Goal: Task Accomplishment & Management: Manage account settings

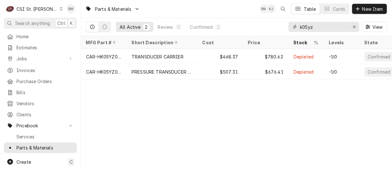
drag, startPoint x: 323, startPoint y: 26, endPoint x: 293, endPoint y: 25, distance: 29.8
click at [293, 25] on div "k05yz" at bounding box center [324, 27] width 71 height 10
type input "1"
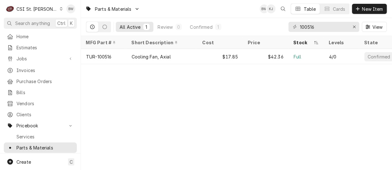
click at [136, 85] on div "Parts & Materials BW KJ Table Cards New Item All Active 1 Review 0 Confirmed 1 …" at bounding box center [236, 85] width 311 height 170
click at [110, 76] on div "Parts & Materials BW KJ Table Cards New Item All Active 1 Review 0 Confirmed 1 …" at bounding box center [236, 85] width 311 height 170
click at [320, 28] on input "100516" at bounding box center [323, 27] width 47 height 10
click at [154, 121] on div "Parts & Materials BW KJ Table Cards New Item All Active 1 Review 0 Confirmed 1 …" at bounding box center [236, 85] width 311 height 170
drag, startPoint x: 319, startPoint y: 28, endPoint x: 286, endPoint y: 29, distance: 32.9
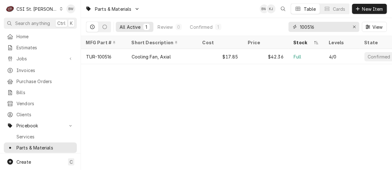
click at [286, 29] on div "All Active 1 Review 0 Confirmed 1 100516 View" at bounding box center [236, 27] width 301 height 18
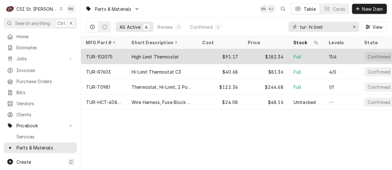
type input "tur- hi limit"
click at [108, 53] on div "TUR-102075" at bounding box center [99, 56] width 27 height 7
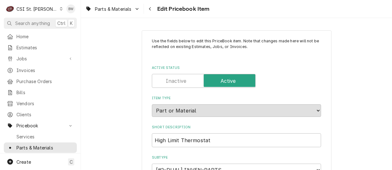
type textarea "x"
click at [150, 11] on div "Navigate back" at bounding box center [150, 9] width 6 height 6
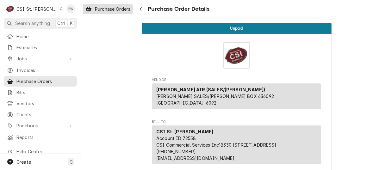
click at [122, 10] on span "Purchase Orders" at bounding box center [112, 9] width 35 height 7
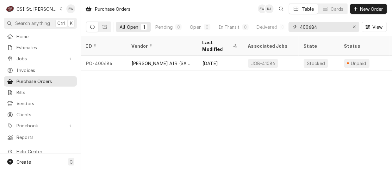
drag, startPoint x: 322, startPoint y: 28, endPoint x: 295, endPoint y: 28, distance: 26.3
click at [296, 28] on div "400684" at bounding box center [324, 27] width 71 height 10
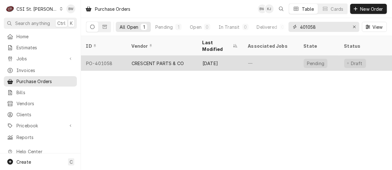
type input "401058"
click at [108, 57] on div "PO-401058" at bounding box center [104, 63] width 46 height 15
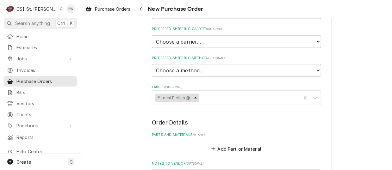
scroll to position [317, 0]
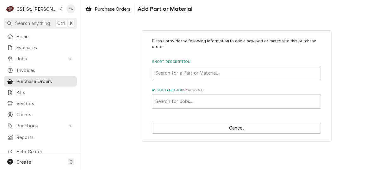
click at [174, 74] on div "Short Description" at bounding box center [236, 72] width 162 height 11
type input "misc main"
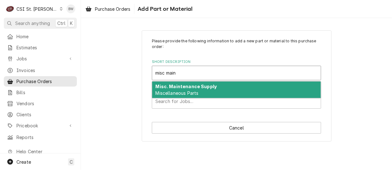
click at [176, 87] on strong "Misc. Maintenance Supply" at bounding box center [186, 86] width 61 height 5
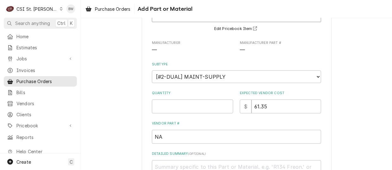
scroll to position [63, 0]
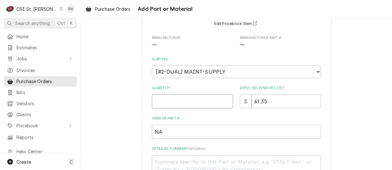
click at [166, 97] on input "Quantity" at bounding box center [192, 102] width 81 height 14
type textarea "x"
type input "1"
click at [270, 100] on input "61.35" at bounding box center [287, 102] width 70 height 14
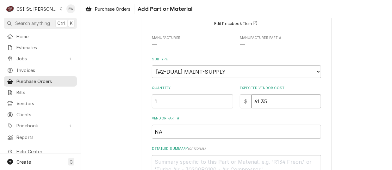
type textarea "x"
type input "61.3"
type textarea "x"
type input "61"
type textarea "x"
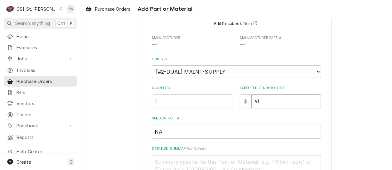
type input "6"
type textarea "x"
type input "4"
type textarea "x"
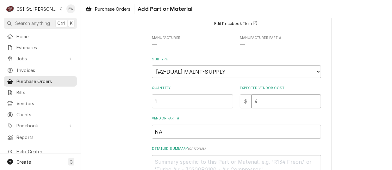
type input "44"
type textarea "x"
type input "44.9"
type textarea "x"
type input "44.99"
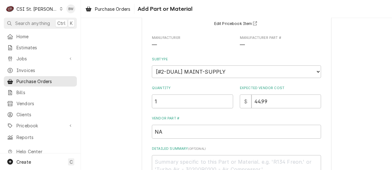
click at [233, 119] on label "Vendor Part #" at bounding box center [236, 118] width 169 height 5
click at [233, 125] on input "NA" at bounding box center [236, 132] width 169 height 14
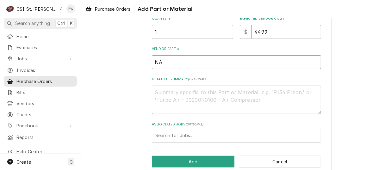
scroll to position [143, 0]
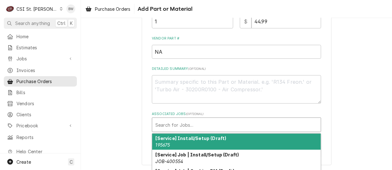
click at [189, 124] on div "Associated Jobs" at bounding box center [236, 124] width 162 height 11
click at [184, 85] on textarea "Detailed Summary ( optional )" at bounding box center [236, 89] width 169 height 28
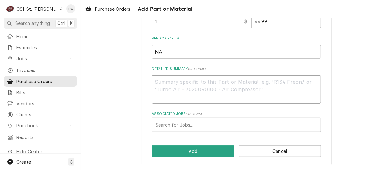
type textarea "x"
type textarea "Er"
type textarea "x"
type textarea "Eri"
type textarea "x"
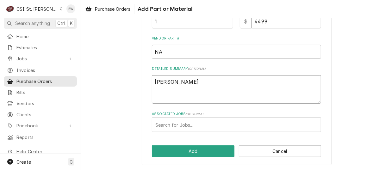
type textarea "Eric"
type textarea "x"
type textarea "Erick"
type textarea "x"
type textarea "Erick"
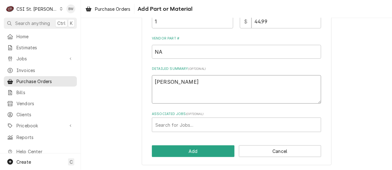
type textarea "x"
type textarea "Erick H"
type textarea "x"
type textarea "Erick H"
type textarea "x"
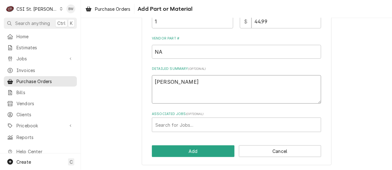
type textarea "Erick H T"
type textarea "x"
type textarea "Erick H TS"
click at [196, 79] on textarea "Erick H TS" at bounding box center [236, 89] width 169 height 28
type textarea "x"
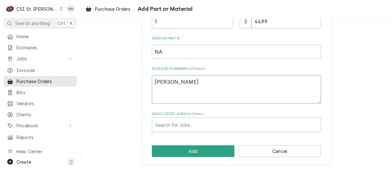
type textarea "Erick H TS"
type textarea "x"
type textarea "Erick H TS D"
type textarea "x"
type textarea "Erick H TS"
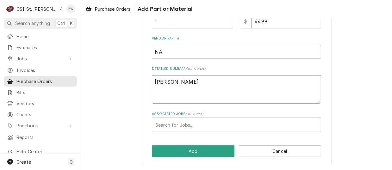
type textarea "x"
type textarea "Erick H TS C"
type textarea "x"
type textarea "Erick H TS Ca"
type textarea "x"
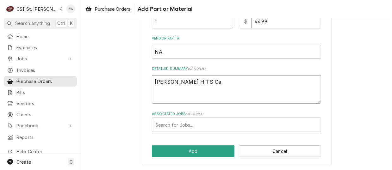
type textarea "Erick H TS Cal"
type textarea "x"
type textarea "Erick H TS Calgo"
type textarea "x"
type textarea "Erick H TS Calgon"
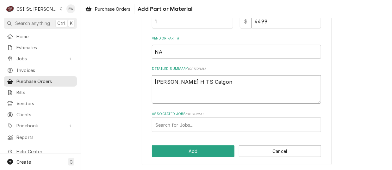
type textarea "x"
type textarea "Erick H TS Calgon"
type textarea "x"
type textarea "Erick H TS Calgon C"
type textarea "x"
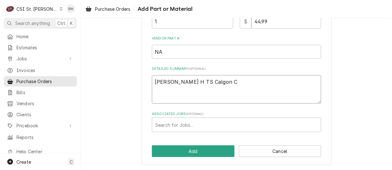
type textarea "Erick H TS Calgon CO"
type textarea "x"
type textarea "Erick H TS Calgon CO2"
type textarea "x"
type textarea "Erick H TS Calgon CO2"
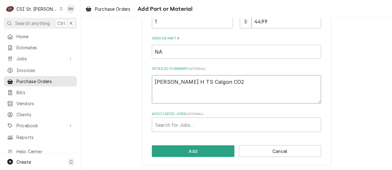
type textarea "x"
type textarea "Erick H TS Calgon CO2 A"
type textarea "x"
type textarea "Erick H TS Calgon CO2"
type textarea "x"
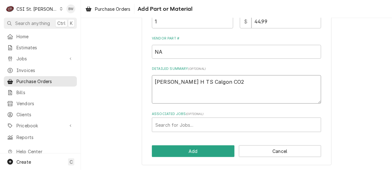
type textarea "Erick H TS Calgon CO2 C"
type textarea "x"
type textarea "Erick H TS Calgon CO2 Ca"
type textarea "x"
type textarea "Erick H TS Calgon CO2 Car"
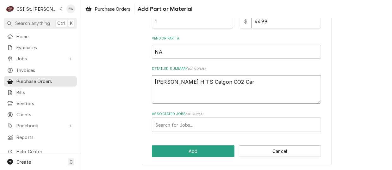
type textarea "x"
type textarea "Erick H TS Calgon CO2 Carr"
type textarea "x"
type textarea "Erick H TS Calgon CO2 Car"
type textarea "x"
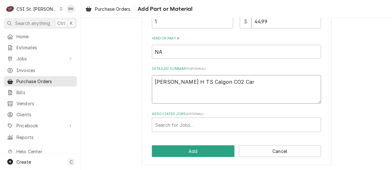
type textarea "Erick H TS Calgon CO2 Cart"
type textarea "x"
type textarea "Erick H TS Calgon CO2 Cartr"
type textarea "x"
type textarea "Erick H TS Calgon CO2 Cartri"
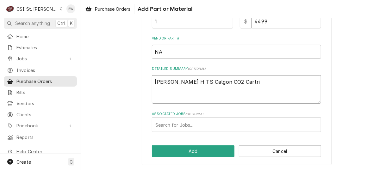
type textarea "x"
type textarea "Erick H TS Calgon CO2 Cartrid"
type textarea "x"
type textarea "Erick H TS Calgon CO2 Cartridg"
type textarea "x"
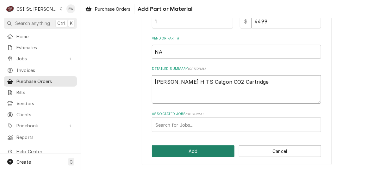
type textarea "Erick H TS Calgon CO2 Cartridge"
click at [191, 146] on button "Add" at bounding box center [193, 152] width 83 height 12
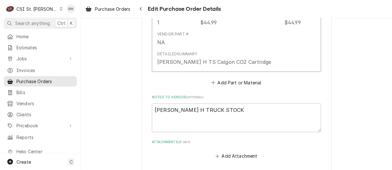
scroll to position [538, 0]
type textarea "x"
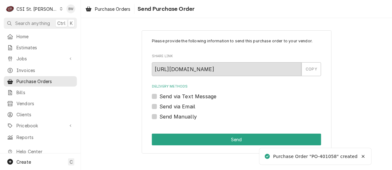
click at [178, 117] on label "Send Manually" at bounding box center [178, 117] width 37 height 8
click at [178, 117] on input "Send Manually" at bounding box center [244, 120] width 169 height 14
checkbox input "true"
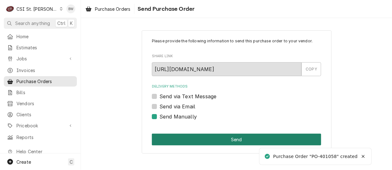
click at [189, 136] on button "Send" at bounding box center [236, 140] width 169 height 12
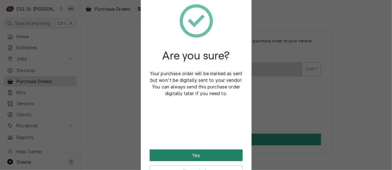
click at [186, 155] on button "Yes" at bounding box center [196, 156] width 93 height 12
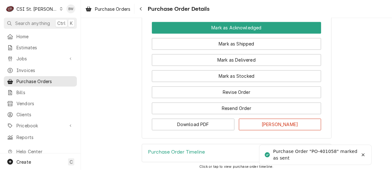
scroll to position [570, 0]
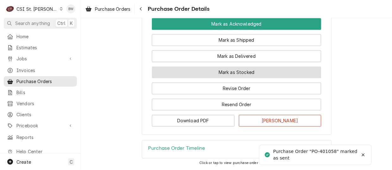
click at [205, 78] on button "Mark as Stocked" at bounding box center [236, 72] width 169 height 12
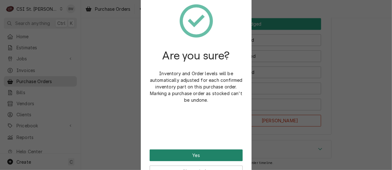
click at [193, 154] on button "Yes" at bounding box center [196, 156] width 93 height 12
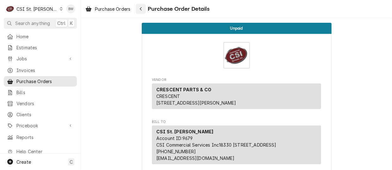
click at [144, 9] on div "Navigate back" at bounding box center [141, 9] width 6 height 6
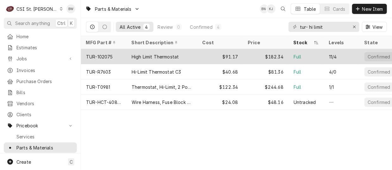
click at [107, 56] on div "TUR-102075" at bounding box center [99, 56] width 27 height 7
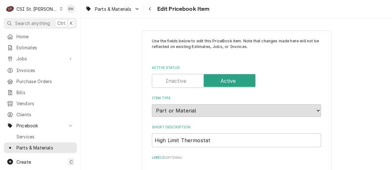
type textarea "x"
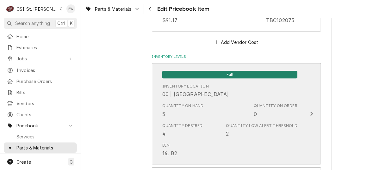
click at [186, 112] on div "Quantity on Hand 5" at bounding box center [182, 110] width 41 height 15
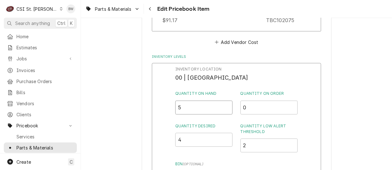
drag, startPoint x: 186, startPoint y: 112, endPoint x: 170, endPoint y: 108, distance: 16.4
click at [170, 108] on div "Inventory Location 00 | STL WAREHOUSE Quantity on Hand 5 Quantity on Order 0 Qu…" at bounding box center [236, 145] width 169 height 165
type input "4"
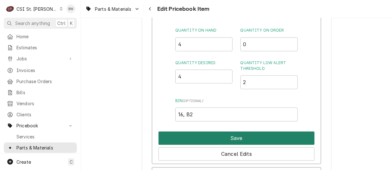
click at [211, 138] on button "Save" at bounding box center [237, 138] width 156 height 13
type textarea "x"
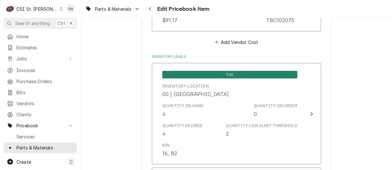
scroll to position [1475, 0]
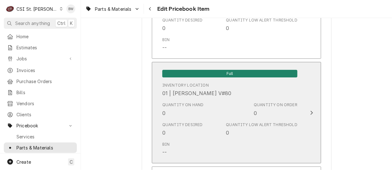
click at [174, 117] on div "Quantity on Hand 0" at bounding box center [182, 109] width 41 height 15
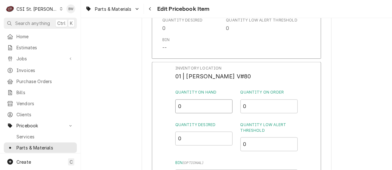
drag, startPoint x: 189, startPoint y: 107, endPoint x: 174, endPoint y: 107, distance: 14.2
click at [174, 107] on div "Inventory Location 01 | KEVIN FLOYD V#80 Quantity on Hand 0 Quantity on Order 0…" at bounding box center [236, 144] width 169 height 165
type input "1"
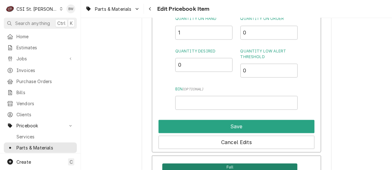
scroll to position [1538, 0]
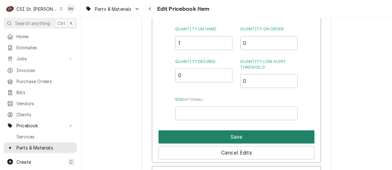
click at [218, 135] on button "Save" at bounding box center [237, 137] width 156 height 13
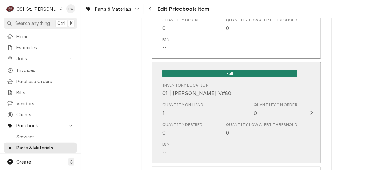
scroll to position [5590, 0]
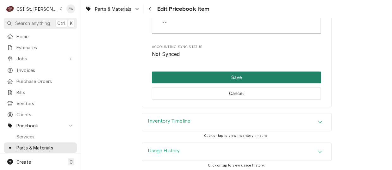
click at [210, 77] on button "Save" at bounding box center [236, 78] width 169 height 12
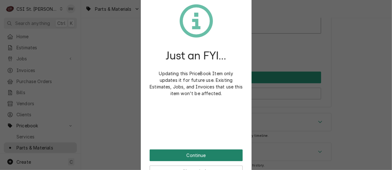
click at [186, 154] on button "Continue" at bounding box center [196, 156] width 93 height 12
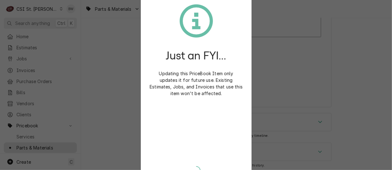
type textarea "x"
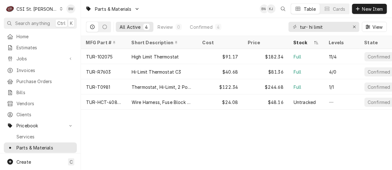
click at [78, 27] on div "Search anything Ctrl K" at bounding box center [40, 23] width 81 height 11
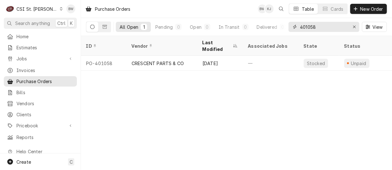
click at [317, 28] on input "401058" at bounding box center [323, 27] width 47 height 10
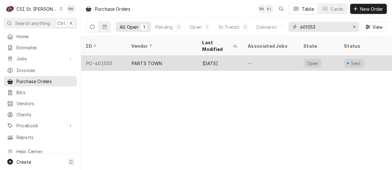
type input "401053"
click at [112, 58] on div "PO-401053" at bounding box center [104, 63] width 46 height 15
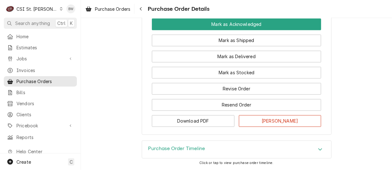
scroll to position [551, 0]
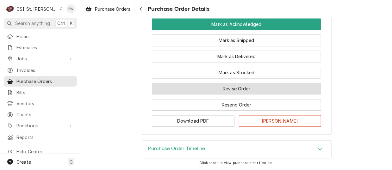
click at [212, 88] on button "Revise Order" at bounding box center [236, 89] width 169 height 12
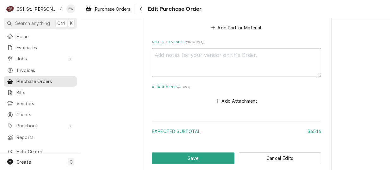
scroll to position [443, 0]
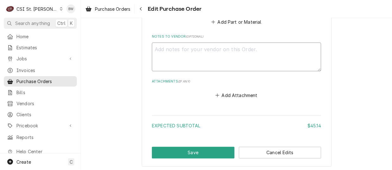
click at [163, 49] on textarea "Notes to Vendor ( optional )" at bounding box center [236, 57] width 169 height 28
type textarea "x"
type textarea "p"
type textarea "x"
type textarea "pa"
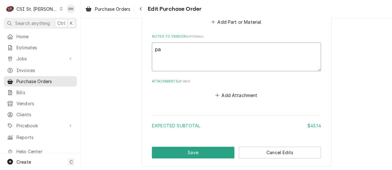
type textarea "x"
type textarea "par"
type textarea "x"
type textarea "part"
type textarea "x"
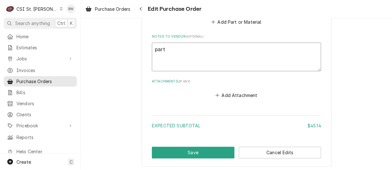
type textarea "part"
type textarea "x"
type textarea "part c"
type textarea "x"
type textarea "part ca"
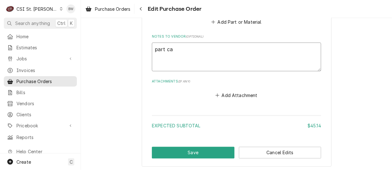
type textarea "x"
type textarea "part cam"
type textarea "x"
type textarea "part came"
type textarea "x"
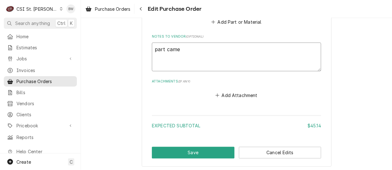
type textarea "part camei"
type textarea "x"
type textarea "part came"
type textarea "x"
type textarea "part came"
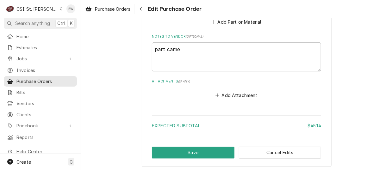
type textarea "x"
type textarea "part came i"
type textarea "x"
type textarea "part came in"
type textarea "x"
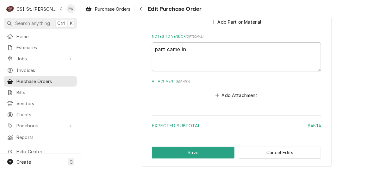
type textarea "part came in"
type textarea "x"
type textarea "part came in b"
type textarea "x"
type textarea "part came in br"
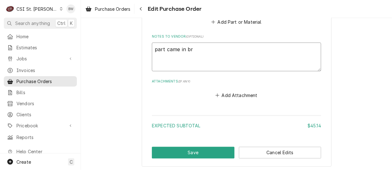
type textarea "x"
type textarea "part came in [GEOGRAPHIC_DATA]"
type textarea "x"
type textarea "part came in [GEOGRAPHIC_DATA]"
type textarea "x"
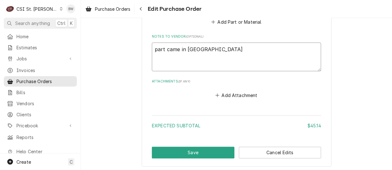
type textarea "part came in broke"
type textarea "x"
type textarea "part came in broken"
type textarea "x"
type textarea "part came in [GEOGRAPHIC_DATA]"
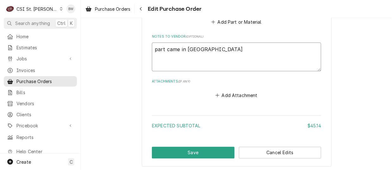
type textarea "x"
type textarea "part came in broken"
type textarea "x"
type textarea "part came in broken"
type textarea "x"
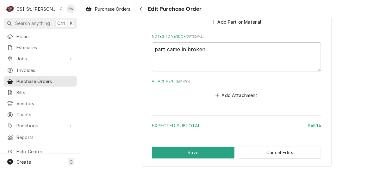
type textarea "part came in broken a"
type textarea "x"
type textarea "part came in broken ad"
type textarea "x"
type textarea "part came in broken adv"
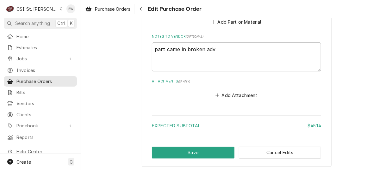
type textarea "x"
type textarea "part came in broken advi"
type textarea "x"
type textarea "part came in broken advis"
type textarea "x"
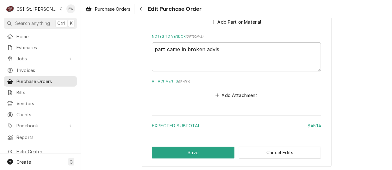
type textarea "part came in broken advise"
type textarea "x"
type textarea "part came in broken advised"
type textarea "x"
type textarea "part came in broken advised d"
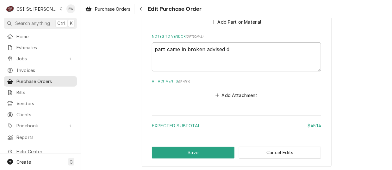
type textarea "x"
type textarea "part came in broken advised dP"
type textarea "x"
type textarea "part came in broken advised dPT"
type textarea "x"
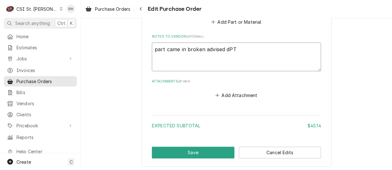
type textarea "part came in broken advised dP"
type textarea "x"
type textarea "part came in broken advised d"
type textarea "x"
type textarea "part came in broken advised"
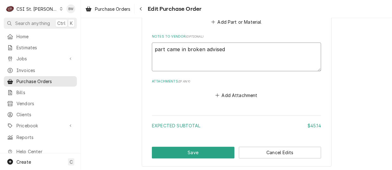
type textarea "x"
type textarea "part came in broken advised P"
type textarea "x"
type textarea "part came in broken advised PT"
type textarea "x"
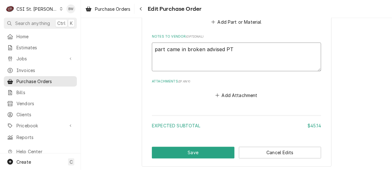
type textarea "part came in broken advised PT"
type textarea "x"
type textarea "part came in broken advised PT p"
type textarea "x"
type textarea "part came in broken advised PT pl"
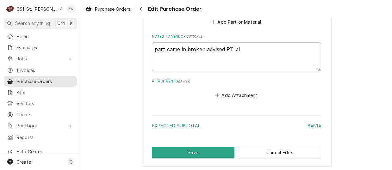
type textarea "x"
type textarea "part came in broken advised PT pla"
type textarea "x"
type textarea "part came in broken advised PT plat"
type textarea "x"
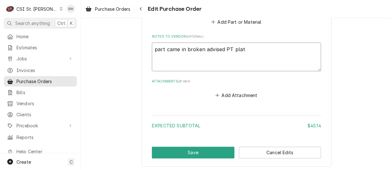
type textarea "part came in broken advised PT plati"
type textarea "x"
type textarea "part came in broken advised PT platin"
type textarea "x"
type textarea "part came in broken advised PT platinu"
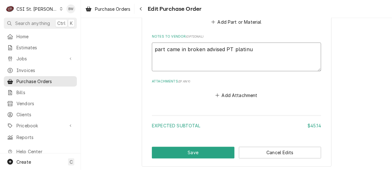
type textarea "x"
type textarea "part came in broken advised PT platinum"
type textarea "x"
type textarea "part came in broken advised PT platinum"
type textarea "x"
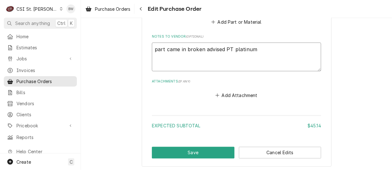
type textarea "part came in broken advised PT platinum r"
type textarea "x"
type textarea "part came in broken advised PT platinum re"
type textarea "x"
type textarea "part came in broken advised PT platinum req"
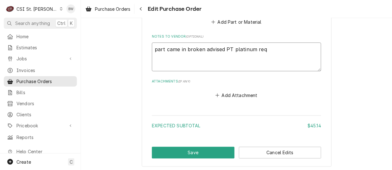
type textarea "x"
type textarea "part came in broken advised PT platinum requ"
type textarea "x"
type textarea "part came in broken advised PT platinum reque"
type textarea "x"
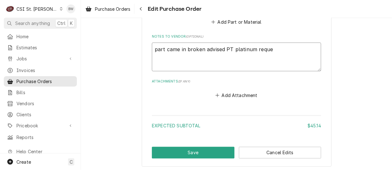
type textarea "part came in broken advised PT platinum reques"
type textarea "x"
type textarea "part came in broken advised PT platinum request"
type textarea "x"
type textarea "part came in broken advised PT platinum requeste"
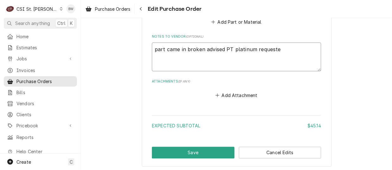
type textarea "x"
type textarea "part came in broken advised PT platinum requested"
type textarea "x"
type textarea "part came in broken advised PT platinum requested"
type textarea "x"
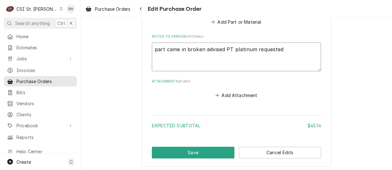
type textarea "part came in broken advised PT platinum requested c"
type textarea "x"
type textarea "part came in broken advised PT platinum requested cre"
type textarea "x"
type textarea "part came in broken advised PT platinum requested cred"
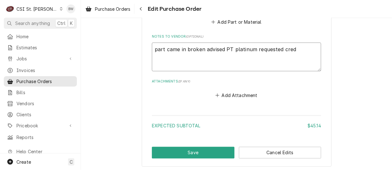
type textarea "x"
type textarea "part came in broken advised PT platinum requested credi"
type textarea "x"
type textarea "part came in broken advised PT platinum requested credit"
type textarea "x"
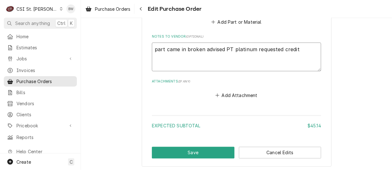
type textarea "part came in broken advised PT platinum requested credit a"
type textarea "x"
type textarea "part came in broken advised PT platinum requested credit an"
type textarea "x"
type textarea "part came in broken advised PT platinum requested credit and"
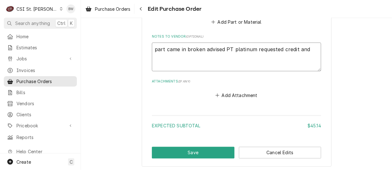
type textarea "x"
type textarea "part came in broken advised PT platinum requested credit and r"
type textarea "x"
type textarea "part came in broken advised PT platinum requested credit and re"
type textarea "x"
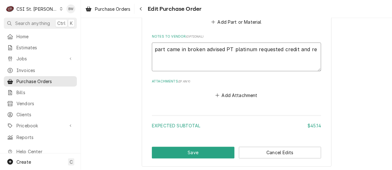
type textarea "part came in broken advised PT platinum requested credit and reo"
type textarea "x"
type textarea "part came in broken advised PT platinum requested credit and reor"
type textarea "x"
type textarea "part came in broken advised PT platinum requested credit and [PERSON_NAME]"
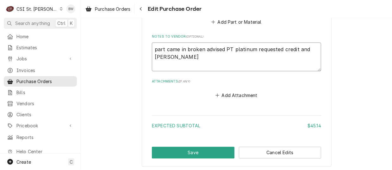
type textarea "x"
type textarea "part came in broken advised PT platinum requested credit and reorde"
type textarea "x"
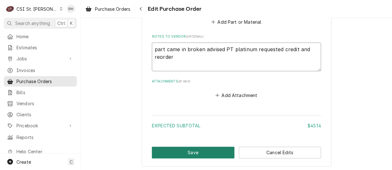
type textarea "part came in broken advised PT platinum requested credit and reorder"
click at [190, 147] on button "Save" at bounding box center [193, 153] width 83 height 12
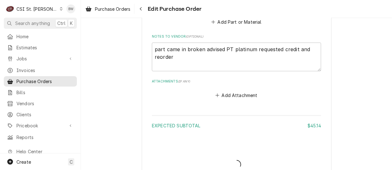
type textarea "x"
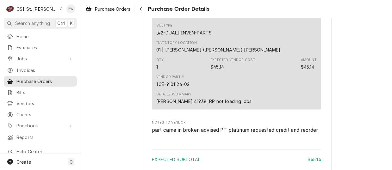
scroll to position [411, 0]
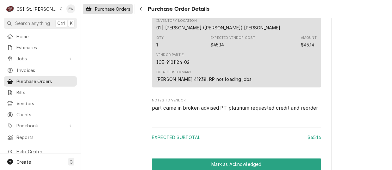
click at [122, 9] on span "Purchase Orders" at bounding box center [112, 9] width 35 height 7
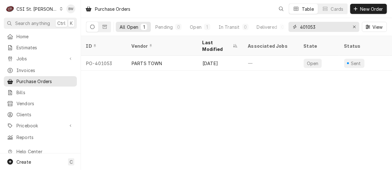
click at [317, 28] on input "401053" at bounding box center [323, 27] width 47 height 10
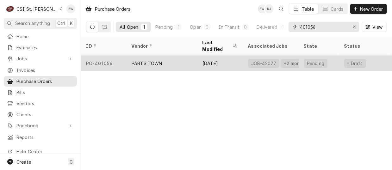
type input "401056"
click at [105, 56] on div "PO-401056" at bounding box center [104, 63] width 46 height 15
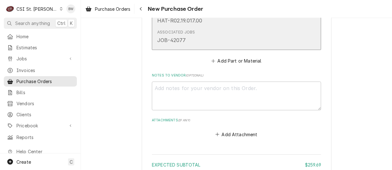
scroll to position [823, 0]
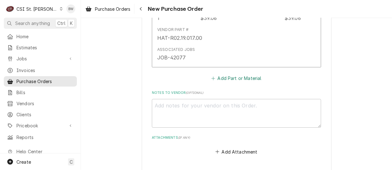
click at [228, 75] on button "Add Part or Material" at bounding box center [236, 78] width 52 height 9
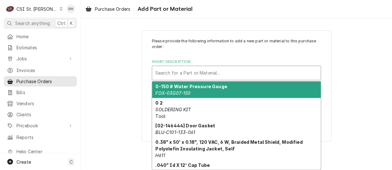
click at [174, 71] on div "Short Description" at bounding box center [236, 72] width 162 height 11
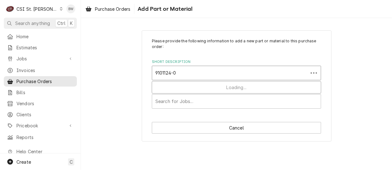
type input "9101124-02"
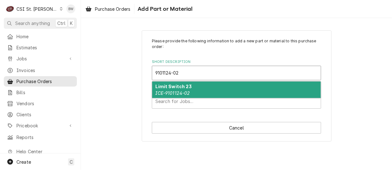
click at [163, 85] on strong "Limit Switch 23" at bounding box center [174, 86] width 36 height 5
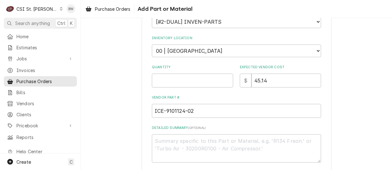
scroll to position [95, 0]
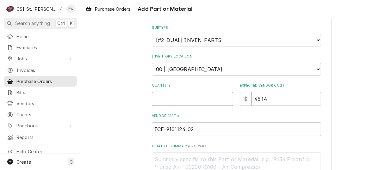
click at [158, 97] on input "Quantity" at bounding box center [192, 99] width 81 height 14
type textarea "x"
type input "1"
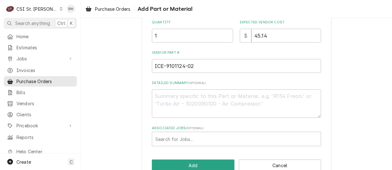
scroll to position [172, 0]
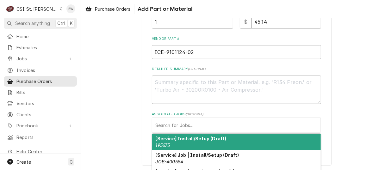
click at [161, 122] on div "Associated Jobs" at bounding box center [236, 125] width 162 height 11
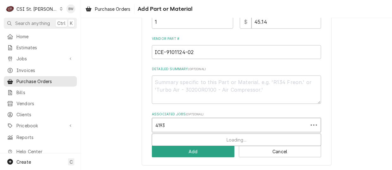
type input "41938"
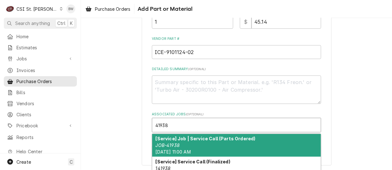
click at [179, 141] on div "[Service] Job | Service Call (Parts Ordered) JOB-41938 Mon, Aug 18th, 2025 - 11…" at bounding box center [236, 145] width 169 height 23
type textarea "x"
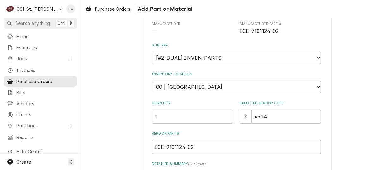
scroll to position [46, 0]
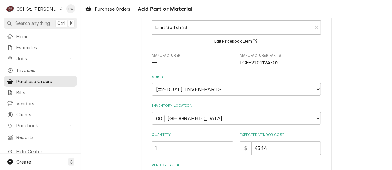
click at [192, 110] on div "Inventory Location Choose a location... 00 | STL WAREHOUSE 01 | CHUCK WAMBOLDT …" at bounding box center [236, 114] width 169 height 21
click at [191, 116] on select "Choose a location... 00 | STL WAREHOUSE 01 | CHUCK WAMBOLDT V#93 01 | COURTNEY …" at bounding box center [236, 118] width 169 height 13
select select "1419"
click at [152, 112] on select "Choose a location... 00 | STL WAREHOUSE 01 | CHUCK WAMBOLDT V#93 01 | COURTNEY …" at bounding box center [236, 118] width 169 height 13
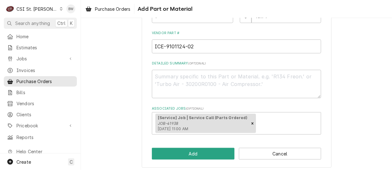
scroll to position [180, 0]
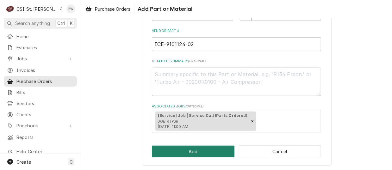
click at [185, 150] on button "Add" at bounding box center [193, 152] width 83 height 12
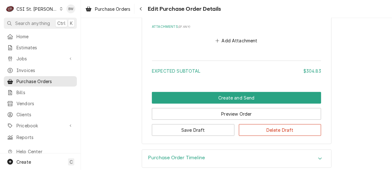
scroll to position [1092, 0]
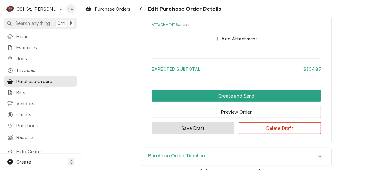
click at [169, 122] on button "Save Draft" at bounding box center [193, 128] width 83 height 12
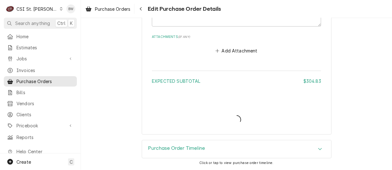
scroll to position [1071, 0]
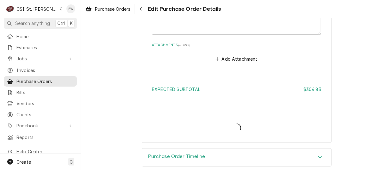
type textarea "x"
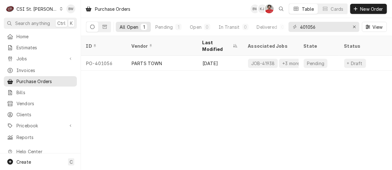
click at [128, 15] on div "Purchase Orders BW KJ NF Table Cards New Order" at bounding box center [236, 9] width 311 height 18
click at [326, 27] on input "401056" at bounding box center [323, 27] width 47 height 10
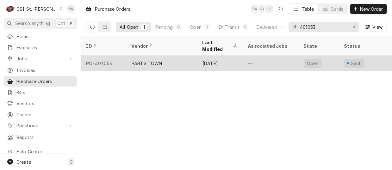
type input "401053"
click at [111, 56] on div "PO-401053" at bounding box center [104, 63] width 46 height 15
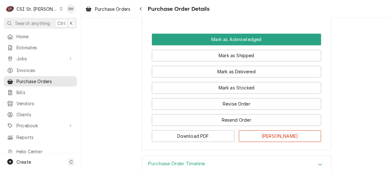
scroll to position [570, 0]
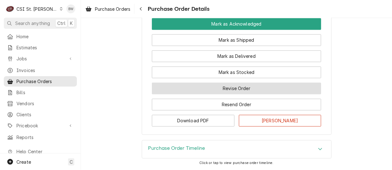
click at [165, 90] on button "Revise Order" at bounding box center [236, 89] width 169 height 12
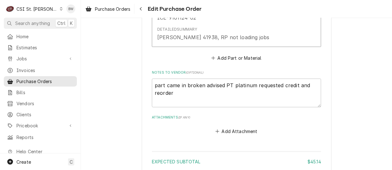
scroll to position [443, 0]
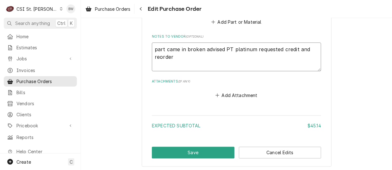
click at [179, 52] on textarea "part came in broken advised PT platinum requested credit and reorder" at bounding box center [236, 57] width 169 height 28
type textarea "x"
type textarea "part came in broken advised PT platinum requested credit and reorder"
type textarea "x"
type textarea "part came in broken advised PT platinum requested credit and reorder V"
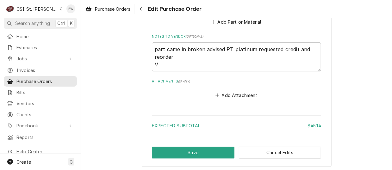
type textarea "x"
type textarea "part came in broken advised PT platinum requested credit and reorder VC"
type textarea "x"
type textarea "part came in broken advised PT platinum requested credit and reorder VC"
type textarea "x"
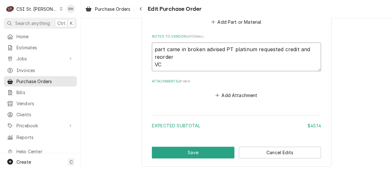
type textarea "part came in broken advised PT platinum requested credit and reorder VC 3"
type textarea "x"
type textarea "part came in broken advised PT platinum requested credit and reorder VC 38"
type textarea "x"
type textarea "part came in broken advised PT platinum requested credit and reorder VC 389"
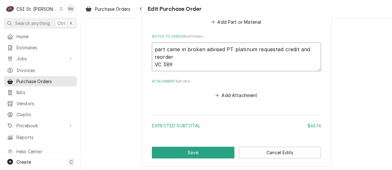
type textarea "x"
type textarea "part came in broken advised PT platinum requested credit and reorder VC 3891"
type textarea "x"
type textarea "part came in broken advised PT platinum requested credit and reorder VC 38919"
type textarea "x"
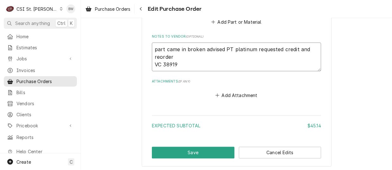
type textarea "part came in broken advised PT platinum requested credit and reorder VC 38919"
type textarea "x"
type textarea "part came in broken advised PT platinum requested credit and reorder VC 38919 9"
type textarea "x"
type textarea "part came in broken advised PT platinum requested credit and reorder VC 38919 91"
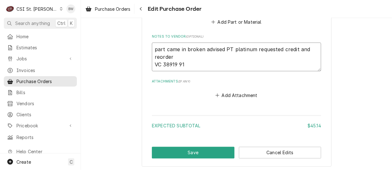
type textarea "x"
type textarea "part came in broken advised PT platinum requested credit and reorder VC 38919 9…"
type textarea "x"
type textarea "part came in broken advised PT platinum requested credit and reorder VC 38919 9…"
type textarea "x"
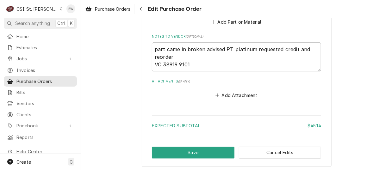
type textarea "part came in broken advised PT platinum requested credit and reorder VC 38919 9…"
type textarea "x"
type textarea "part came in broken advised PT platinum requested credit and reorder VC 38919 9…"
type textarea "x"
type textarea "part came in broken advised PT platinum requested credit and reorder VC 38919 9…"
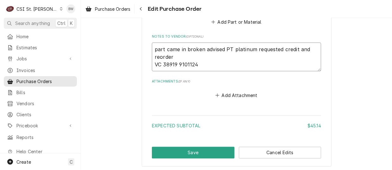
type textarea "x"
type textarea "part came in broken advised PT platinum requested credit and reorder VC 38919 9…"
type textarea "x"
type textarea "part came in broken advised PT platinum requested credit and reorder VC 38919 9…"
type textarea "x"
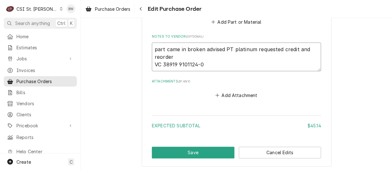
type textarea "part came in broken advised PT platinum requested credit and reorder VC 38919 9…"
type textarea "x"
type textarea "part came in broken advised PT platinum requested credit and reorder VC 38919 9…"
type textarea "x"
type textarea "part came in broken advised PT platinum requested credit and reorder VC 38919 9…"
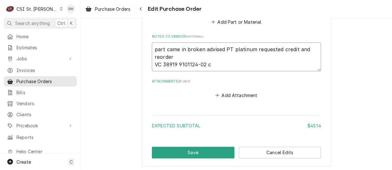
type textarea "x"
type textarea "part came in broken advised PT platinum requested credit and reorder VC 38919 9…"
type textarea "x"
type textarea "part came in broken advised PT platinum requested credit and reorder VC 38919 9…"
type textarea "x"
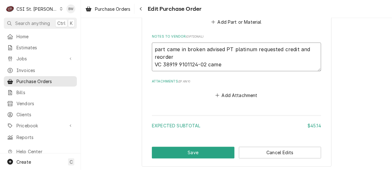
type textarea "part came in broken advised PT platinum requested credit and reorder VC 38919 9…"
type textarea "x"
type textarea "part came in broken advised PT platinum requested credit and reorder VC 38919 9…"
type textarea "x"
type textarea "part came in broken advised PT platinum requested credit and reorder VC 38919 9…"
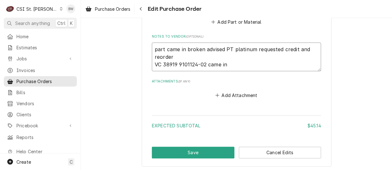
type textarea "x"
type textarea "part came in broken advised PT platinum requested credit and reorder VC 38919 9…"
type textarea "x"
type textarea "part came in broken advised PT platinum requested credit and reorder VC 38919 9…"
type textarea "x"
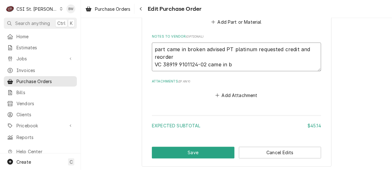
type textarea "part came in broken advised PT platinum requested credit and reorder VC 38919 9…"
type textarea "x"
type textarea "part came in broken advised PT platinum requested credit and reorder VC 38919 9…"
type textarea "x"
type textarea "part came in broken advised PT platinum requested credit and reorder VC 38919 9…"
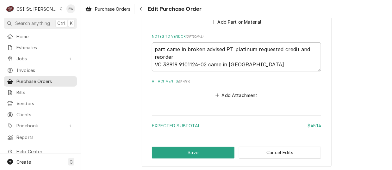
type textarea "x"
type textarea "part came in broken advised PT platinum requested credit and reorder VC 38919 9…"
type textarea "x"
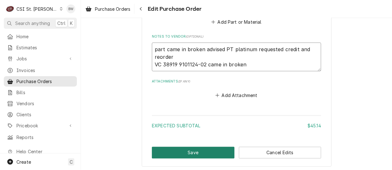
type textarea "part came in broken advised PT platinum requested credit and reorder VC 38919 9…"
click at [187, 147] on button "Save" at bounding box center [193, 153] width 83 height 12
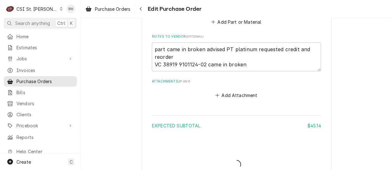
type textarea "x"
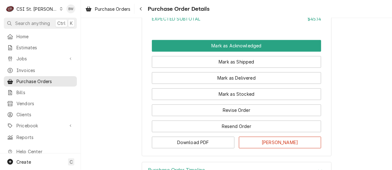
scroll to position [570, 0]
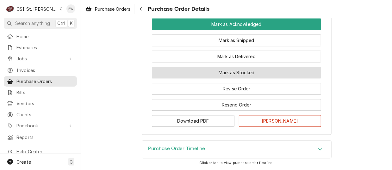
click at [207, 78] on button "Mark as Stocked" at bounding box center [236, 73] width 169 height 12
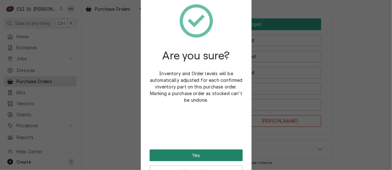
click at [192, 153] on button "Yes" at bounding box center [196, 156] width 93 height 12
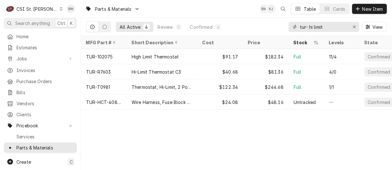
drag, startPoint x: 327, startPoint y: 26, endPoint x: 288, endPoint y: 23, distance: 39.7
click at [286, 25] on div "All Active 4 Review 0 Confirmed 4 tur- hi limit View" at bounding box center [236, 27] width 301 height 18
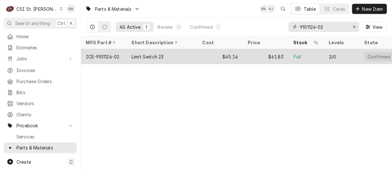
type input "9101124-02"
click at [118, 53] on div "ICE-9101124-02" at bounding box center [102, 56] width 33 height 7
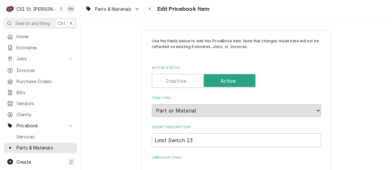
type textarea "x"
click at [233, 16] on div "Parts & Materials Edit Pricebook Item" at bounding box center [236, 9] width 311 height 18
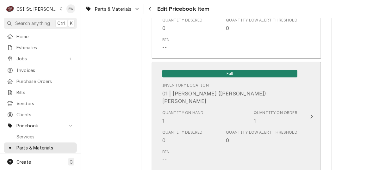
click at [188, 115] on div "Quantity on Hand 1" at bounding box center [182, 117] width 41 height 15
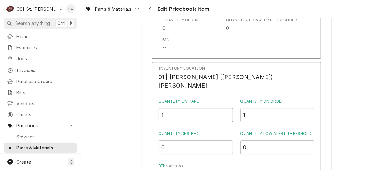
drag, startPoint x: 189, startPoint y: 111, endPoint x: 169, endPoint y: 110, distance: 19.3
click at [175, 110] on div "Inventory Location 01 | MICHAEL (BRAD) COPE Quantity on Hand 1 Quantity on Orde…" at bounding box center [236, 145] width 169 height 167
type input "0"
click at [169, 110] on div "Inventory Location 01 | MICHAEL (BRAD) COPE Quantity on Hand 0 Quantity on Orde…" at bounding box center [236, 145] width 169 height 167
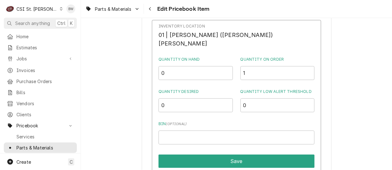
scroll to position [1853, 0]
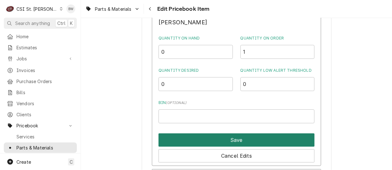
click at [228, 137] on button "Save" at bounding box center [237, 140] width 156 height 13
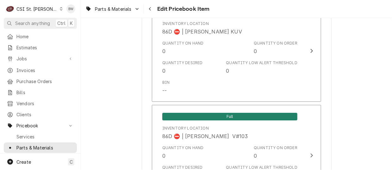
scroll to position [5486, 0]
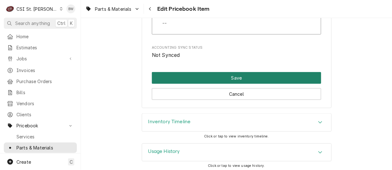
click at [209, 76] on button "Save" at bounding box center [236, 78] width 169 height 12
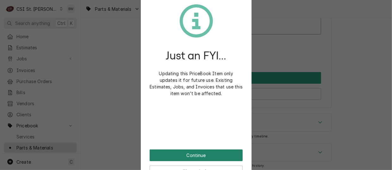
click at [177, 155] on button "Continue" at bounding box center [196, 156] width 93 height 12
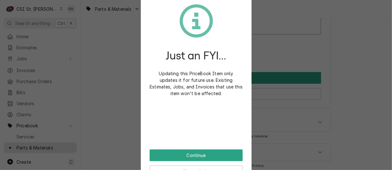
scroll to position [5483, 0]
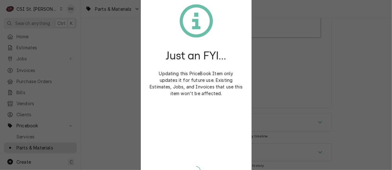
type textarea "x"
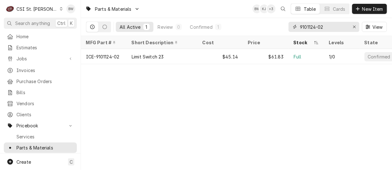
click at [329, 25] on input "9101124-02" at bounding box center [323, 27] width 47 height 10
drag, startPoint x: 329, startPoint y: 25, endPoint x: 303, endPoint y: 29, distance: 26.2
click at [303, 29] on input "9101124-02" at bounding box center [323, 27] width 47 height 10
paste input "[PHONE_NUMBER]"
type input "[PHONE_NUMBER]"
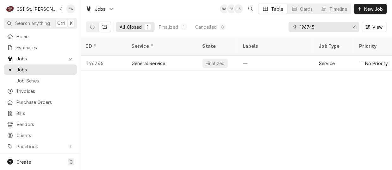
drag, startPoint x: 321, startPoint y: 28, endPoint x: 291, endPoint y: 28, distance: 30.4
click at [291, 28] on div "196745" at bounding box center [324, 27] width 71 height 10
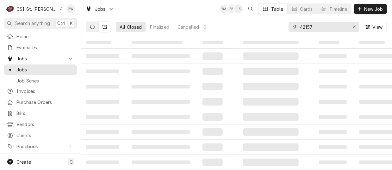
type input "42157"
click at [94, 25] on icon "Dynamic Content Wrapper" at bounding box center [92, 27] width 4 height 4
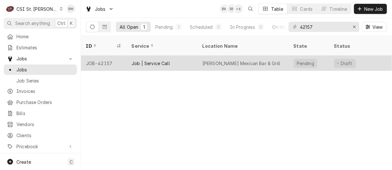
click at [107, 56] on div "JOB-42157" at bounding box center [104, 63] width 46 height 15
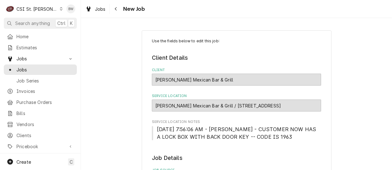
type textarea "x"
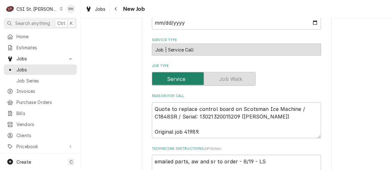
scroll to position [253, 0]
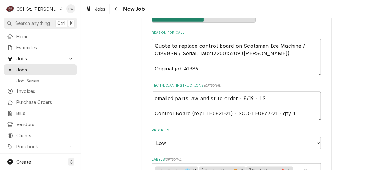
drag, startPoint x: 273, startPoint y: 114, endPoint x: 246, endPoint y: 115, distance: 27.2
click at [246, 115] on textarea "emailed parts, aw and sr to order - 8/19 - LS Control Board (repl 11-0621-21) -…" at bounding box center [236, 106] width 169 height 28
click at [111, 63] on div "Use the fields below to edit this job: Client Details Client [PERSON_NAME] Mexi…" at bounding box center [236, 109] width 311 height 676
